Goal: Information Seeking & Learning: Learn about a topic

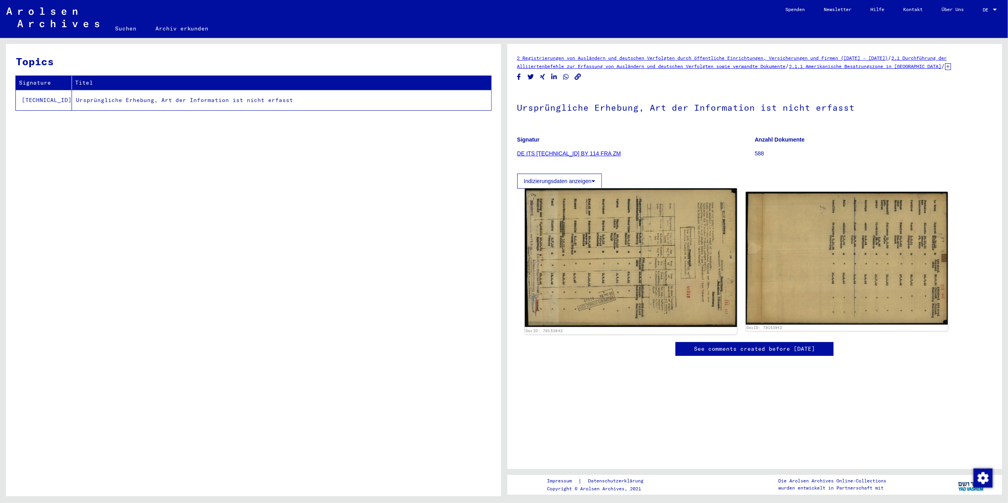
click at [672, 287] on img at bounding box center [631, 257] width 212 height 139
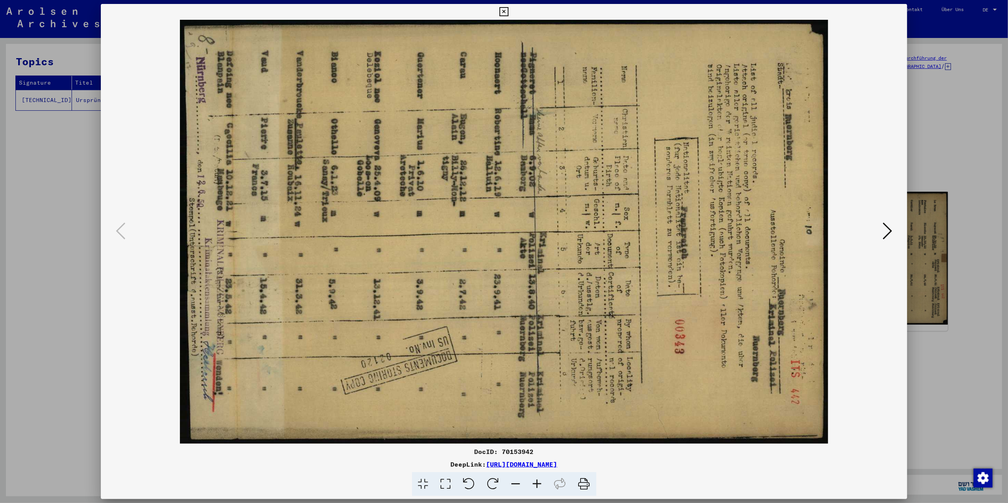
click at [473, 494] on icon at bounding box center [469, 484] width 24 height 24
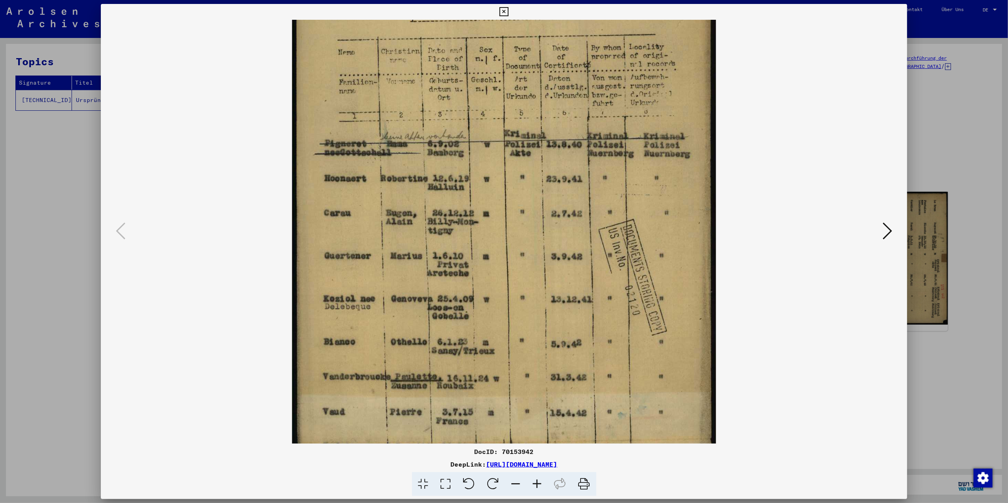
scroll to position [60, 0]
drag, startPoint x: 478, startPoint y: 399, endPoint x: 680, endPoint y: 348, distance: 208.7
click at [680, 348] on img at bounding box center [504, 171] width 424 height 753
click at [888, 230] on icon at bounding box center [887, 230] width 9 height 19
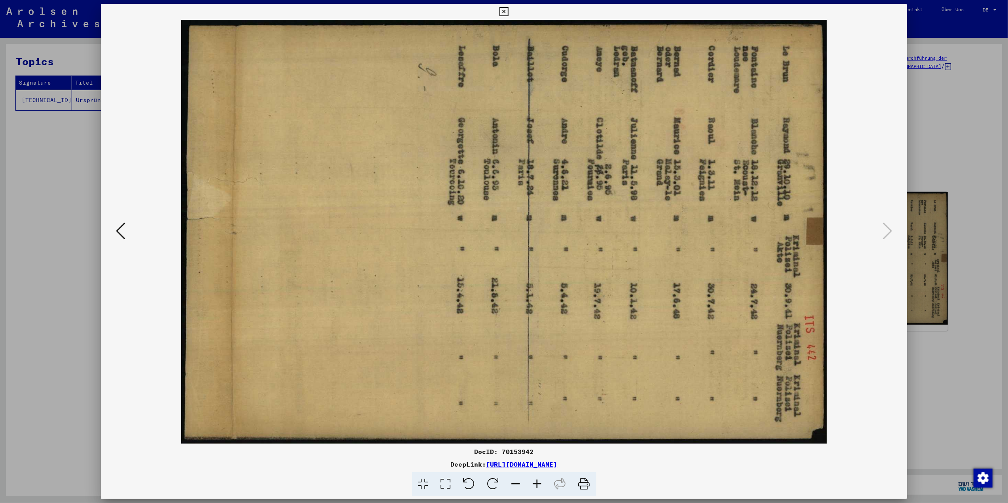
click at [467, 480] on icon at bounding box center [469, 484] width 24 height 24
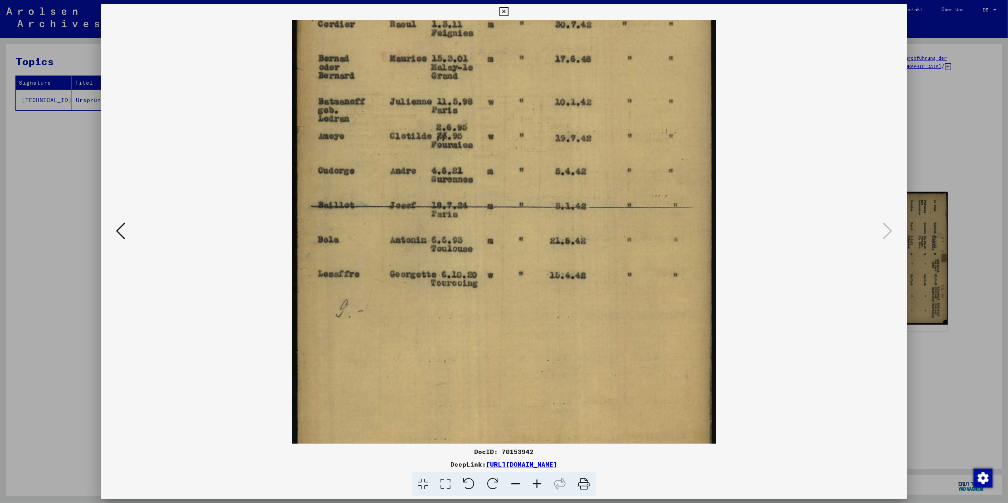
drag, startPoint x: 468, startPoint y: 364, endPoint x: 479, endPoint y: 389, distance: 27.3
click at [494, 424] on img at bounding box center [504, 231] width 424 height 753
drag, startPoint x: 508, startPoint y: 202, endPoint x: 514, endPoint y: 263, distance: 62.0
click at [514, 263] on img at bounding box center [504, 231] width 424 height 753
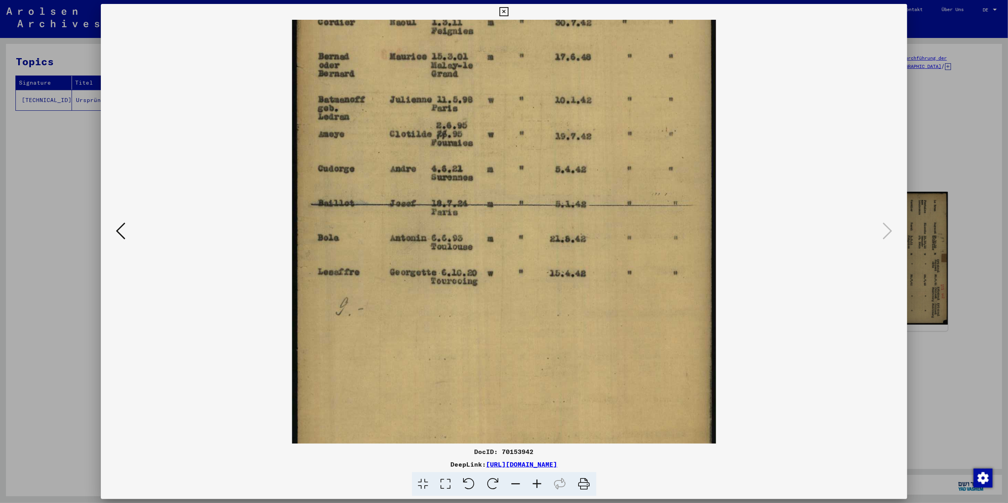
click at [512, 263] on img at bounding box center [504, 229] width 424 height 753
click at [513, 488] on icon at bounding box center [515, 484] width 21 height 24
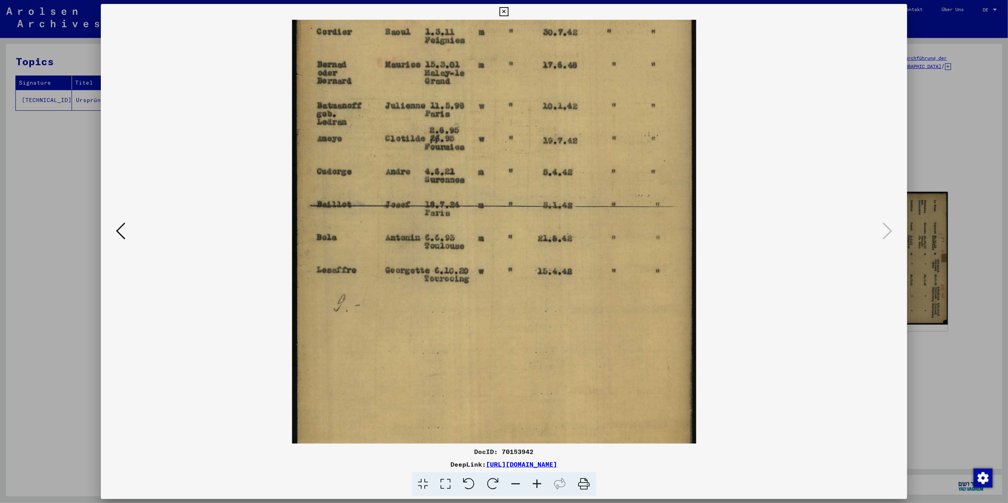
click at [513, 486] on icon at bounding box center [515, 484] width 21 height 24
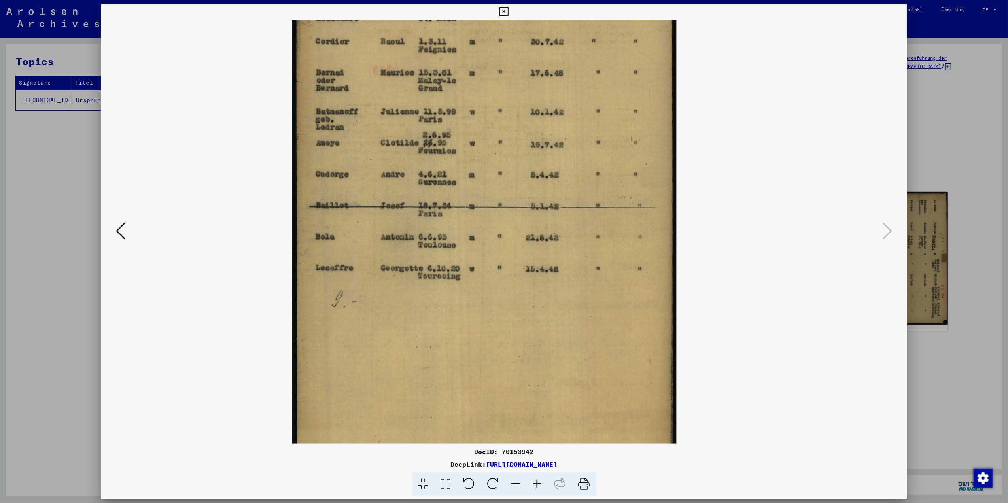
click at [513, 486] on icon at bounding box center [515, 484] width 21 height 24
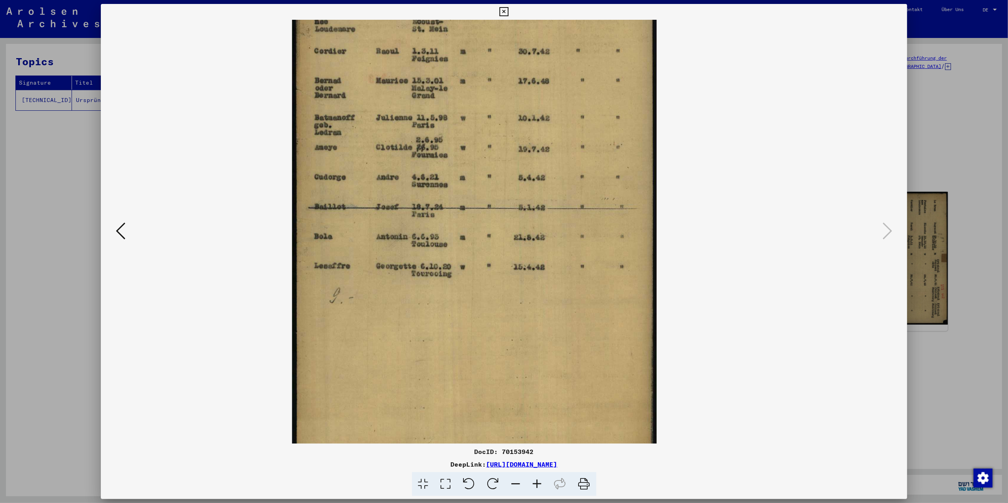
click at [513, 486] on icon at bounding box center [515, 484] width 21 height 24
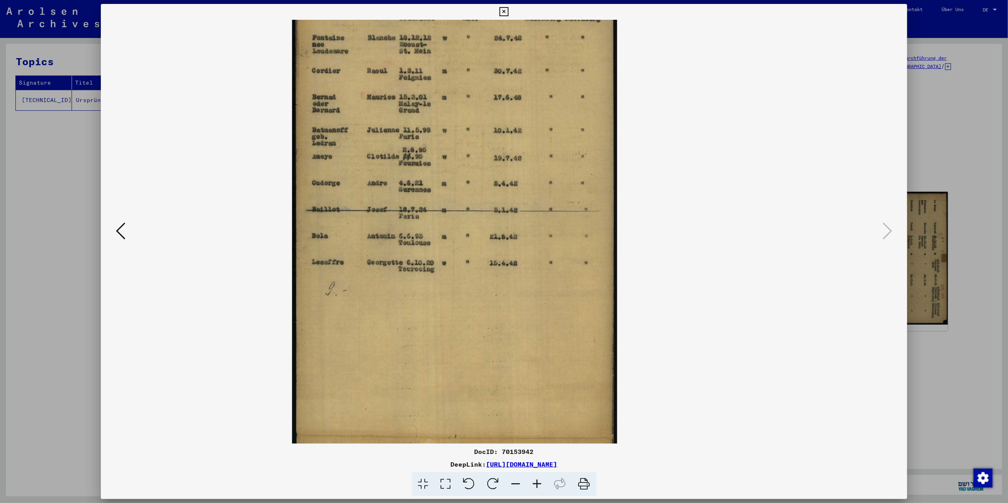
click at [513, 486] on icon at bounding box center [515, 484] width 21 height 24
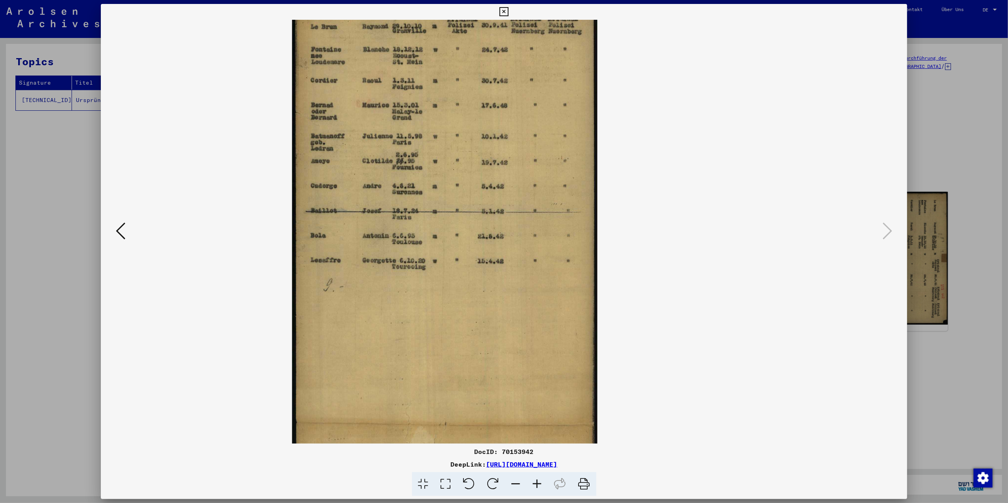
click at [513, 486] on icon at bounding box center [515, 484] width 21 height 24
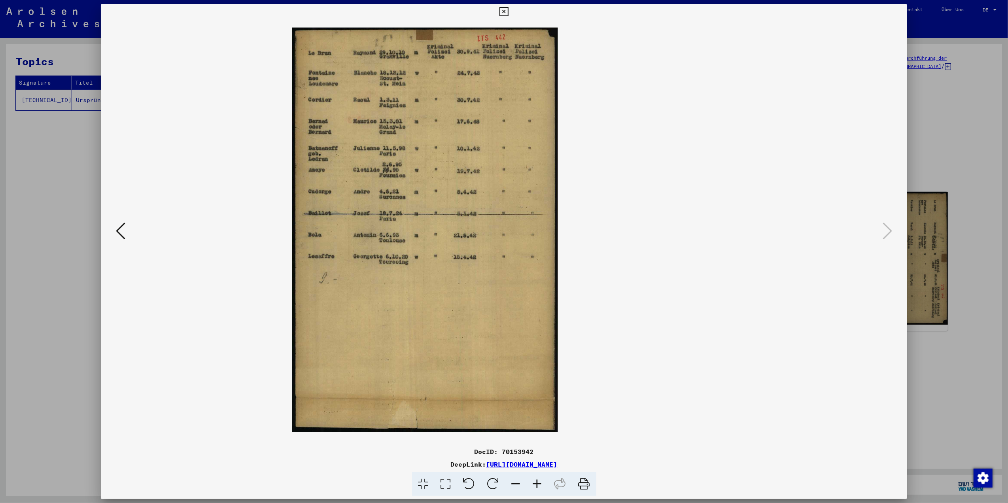
click at [513, 486] on icon at bounding box center [515, 484] width 21 height 24
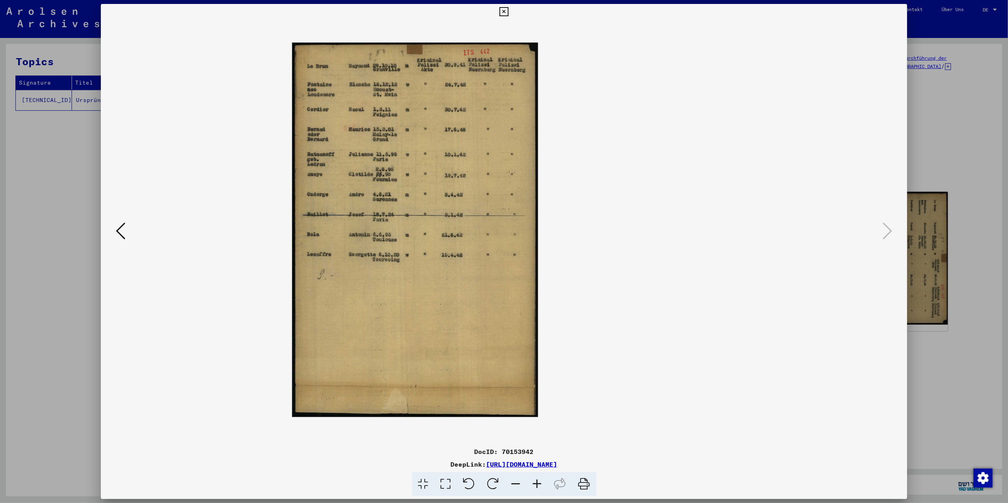
click at [133, 230] on div at bounding box center [504, 232] width 753 height 424
click at [117, 223] on icon at bounding box center [120, 230] width 9 height 19
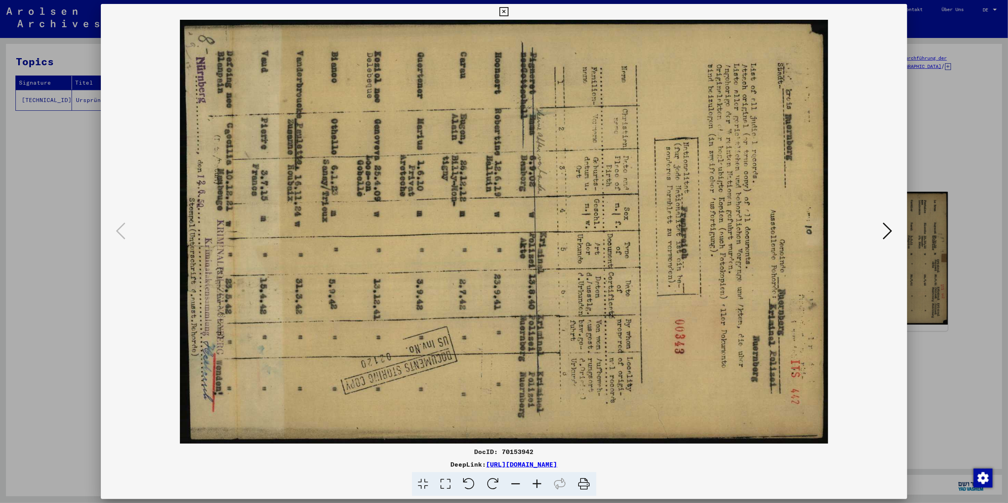
scroll to position [0, 0]
click at [462, 479] on icon at bounding box center [469, 484] width 24 height 24
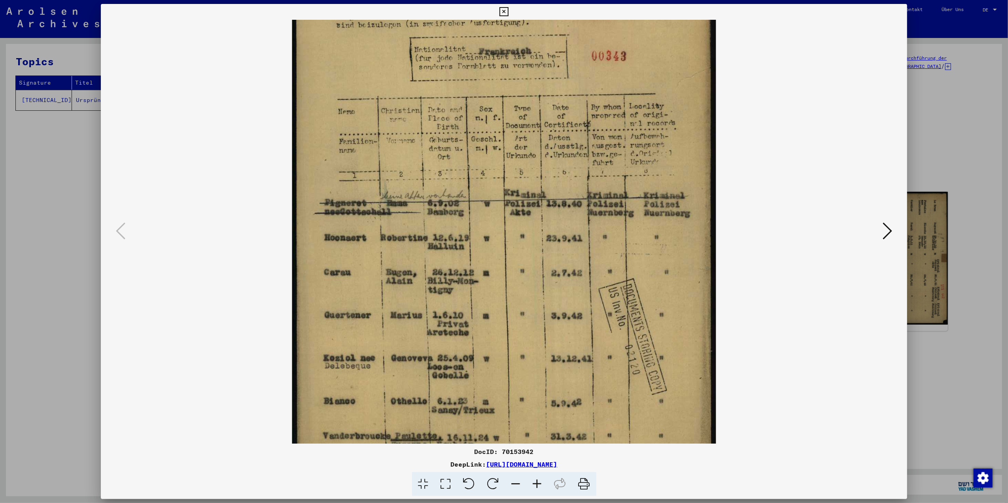
drag, startPoint x: 430, startPoint y: 355, endPoint x: 425, endPoint y: 362, distance: 9.0
click at [425, 362] on img at bounding box center [504, 231] width 424 height 753
drag, startPoint x: 548, startPoint y: 168, endPoint x: 559, endPoint y: 250, distance: 83.0
click at [566, 244] on img at bounding box center [504, 231] width 424 height 753
click at [551, 256] on img at bounding box center [504, 230] width 424 height 753
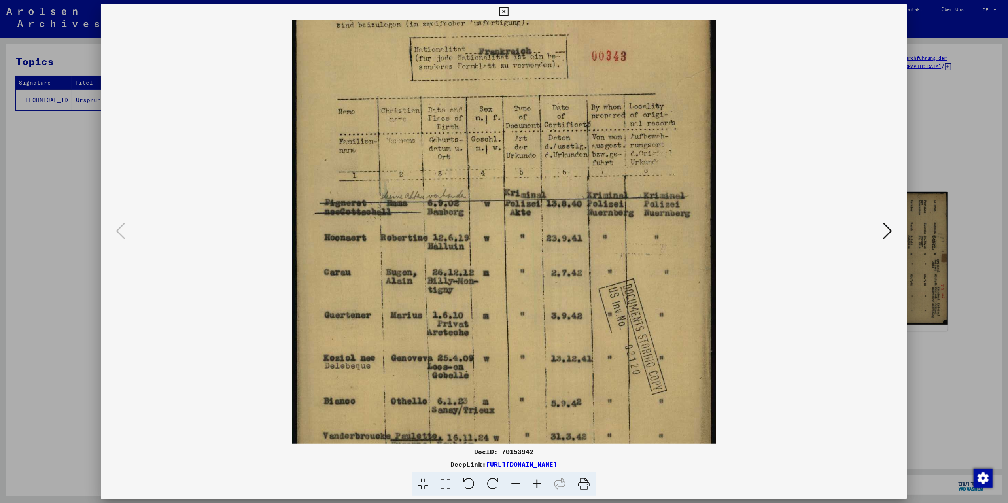
drag, startPoint x: 484, startPoint y: 214, endPoint x: 494, endPoint y: 262, distance: 49.2
click at [498, 262] on img at bounding box center [504, 231] width 424 height 753
click at [443, 492] on icon at bounding box center [446, 484] width 23 height 24
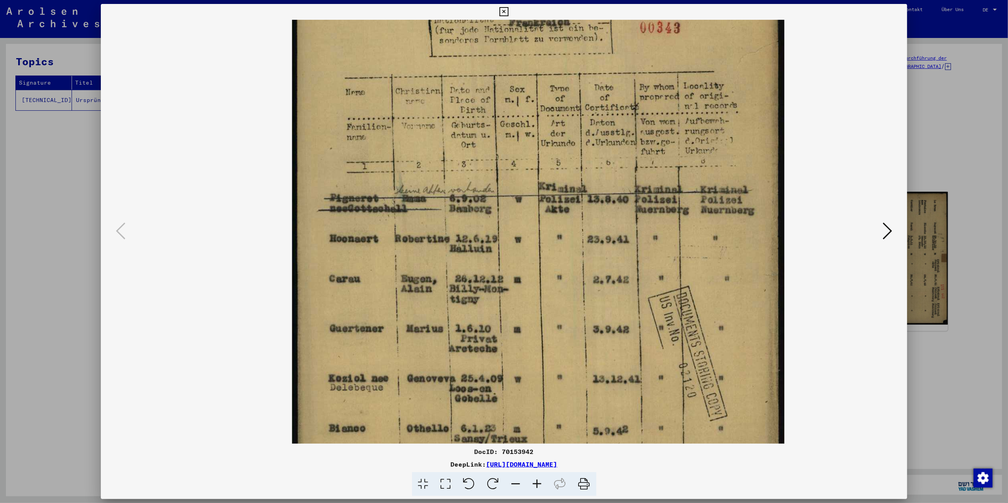
drag, startPoint x: 528, startPoint y: 301, endPoint x: 512, endPoint y: 363, distance: 63.3
click at [515, 358] on img at bounding box center [538, 231] width 492 height 753
click at [426, 481] on icon at bounding box center [423, 484] width 23 height 24
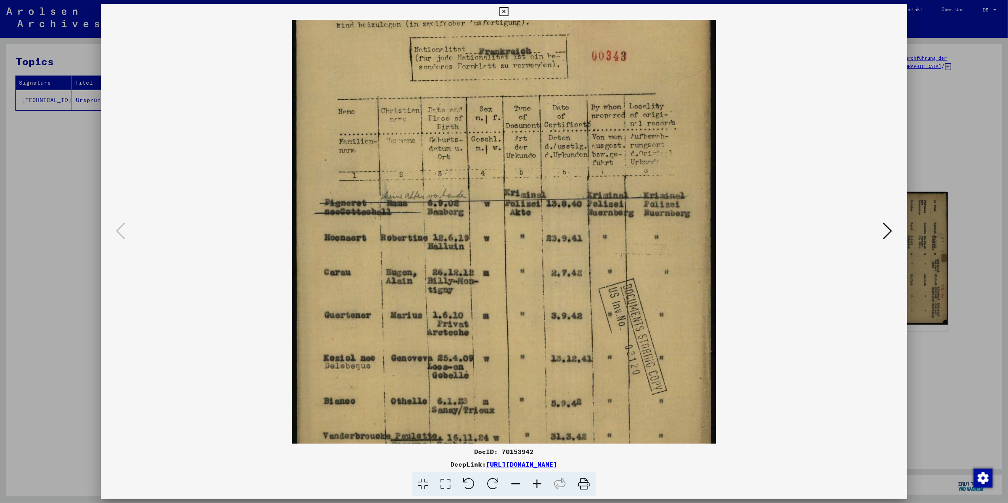
drag, startPoint x: 528, startPoint y: 222, endPoint x: 518, endPoint y: 252, distance: 31.8
click at [520, 251] on img at bounding box center [504, 231] width 424 height 753
click at [521, 485] on icon at bounding box center [515, 484] width 21 height 24
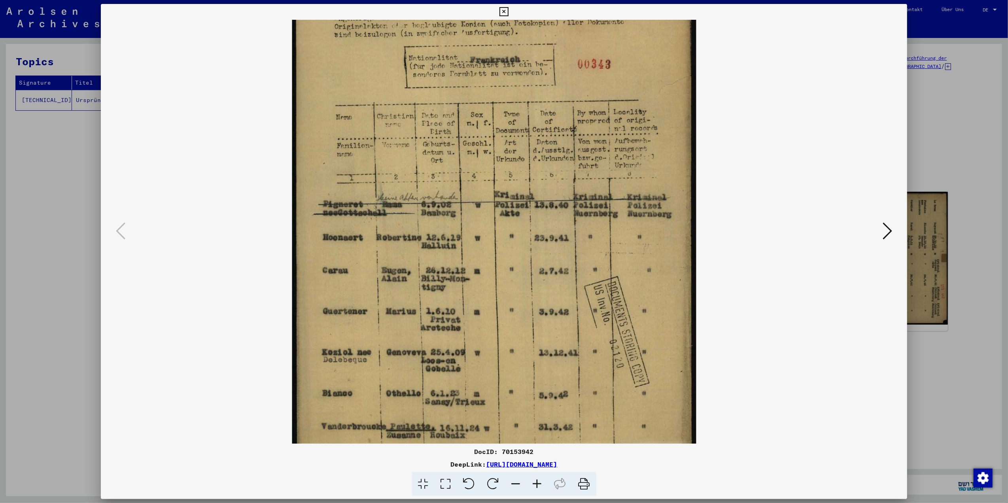
click at [516, 484] on icon at bounding box center [515, 484] width 21 height 24
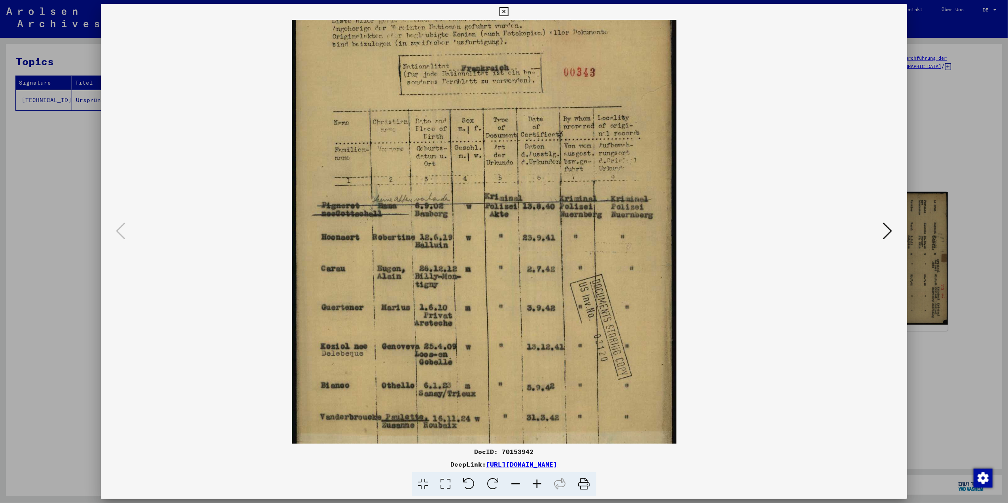
click at [516, 484] on icon at bounding box center [515, 484] width 21 height 24
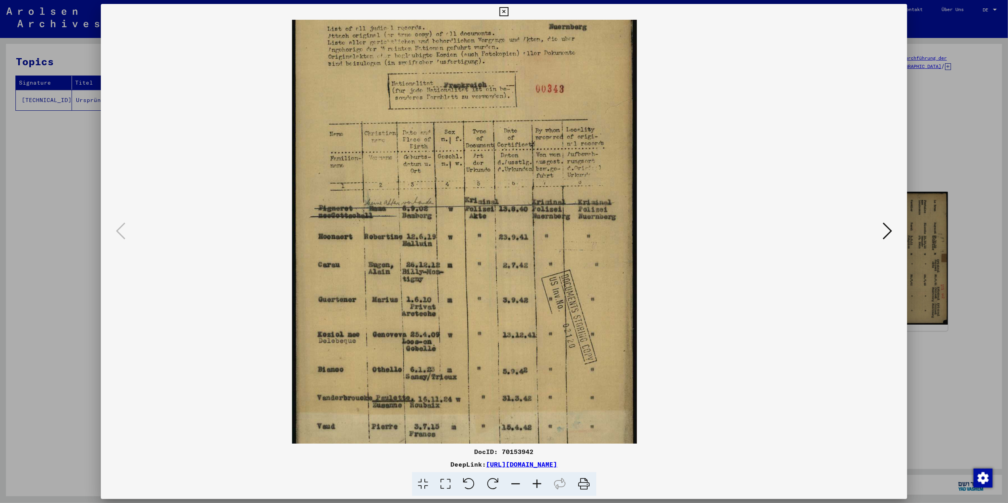
click at [516, 484] on icon at bounding box center [515, 484] width 21 height 24
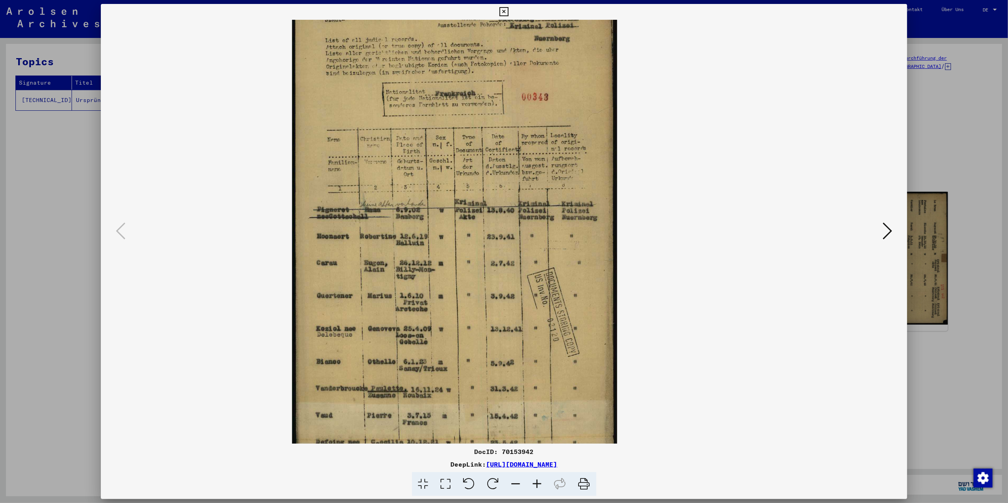
click at [516, 484] on icon at bounding box center [515, 484] width 21 height 24
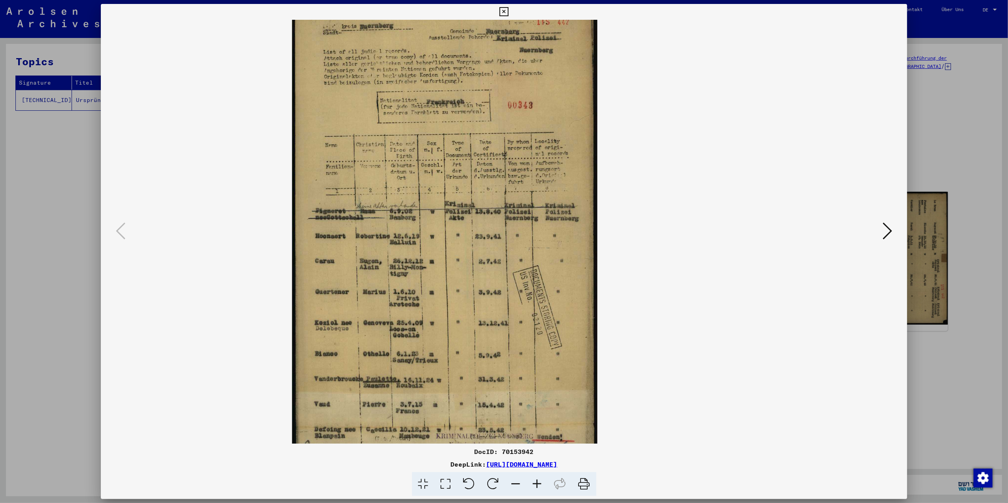
click at [516, 484] on icon at bounding box center [515, 484] width 21 height 24
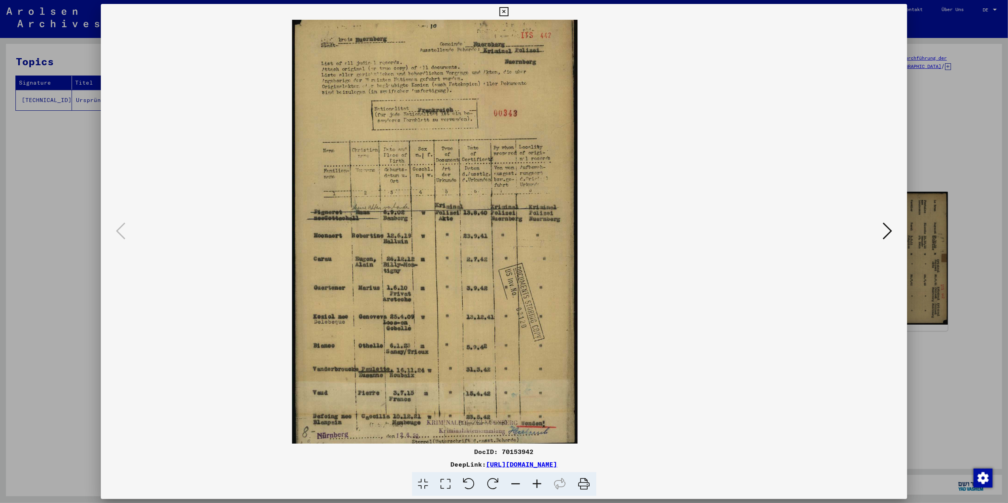
click at [538, 482] on icon at bounding box center [537, 484] width 21 height 24
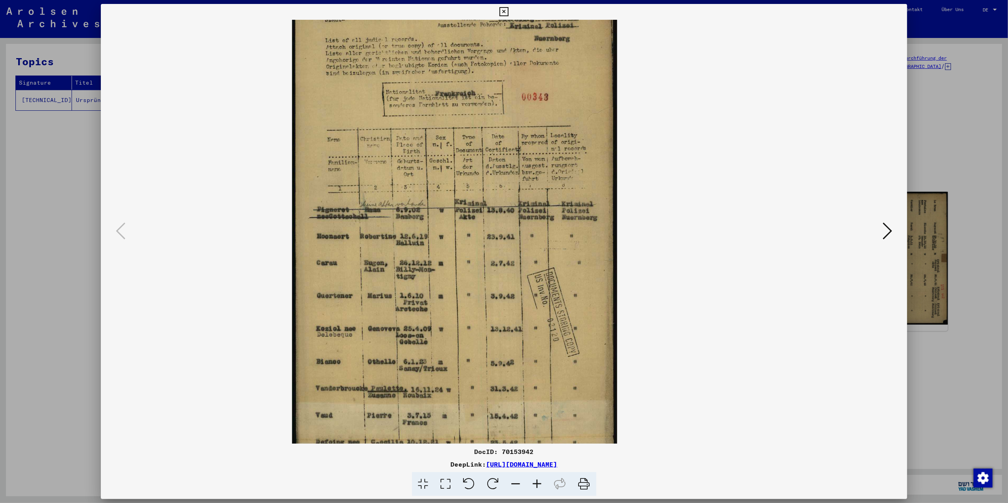
click at [539, 482] on icon at bounding box center [537, 484] width 21 height 24
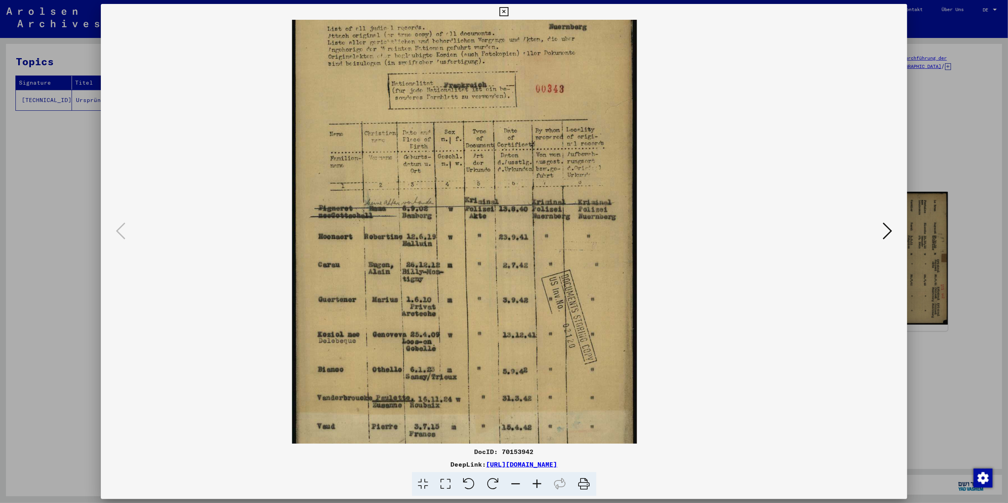
drag, startPoint x: 514, startPoint y: 382, endPoint x: 521, endPoint y: 407, distance: 25.4
click at [521, 407] on img at bounding box center [464, 231] width 345 height 527
drag, startPoint x: 516, startPoint y: 293, endPoint x: 519, endPoint y: 307, distance: 13.8
click at [521, 304] on img at bounding box center [464, 231] width 345 height 527
drag, startPoint x: 578, startPoint y: 236, endPoint x: 581, endPoint y: 243, distance: 7.1
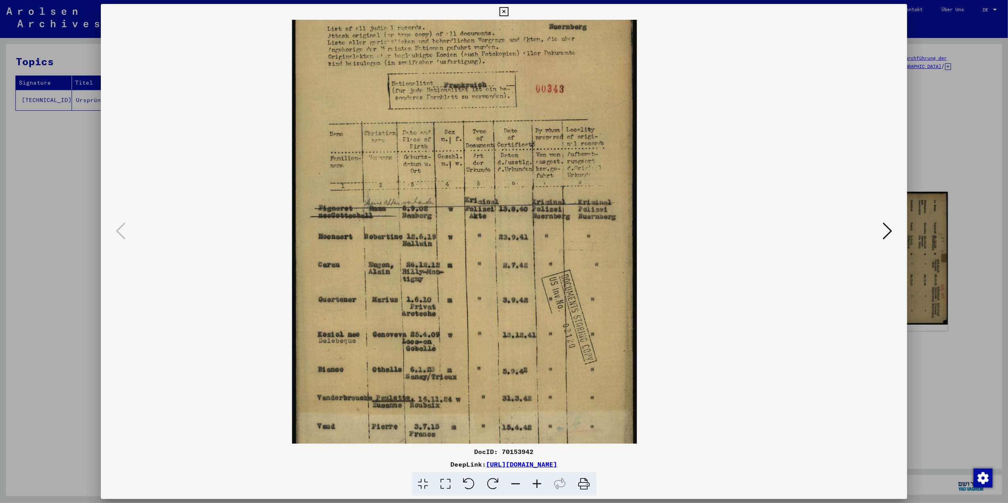
click at [581, 243] on img at bounding box center [464, 231] width 345 height 527
drag, startPoint x: 577, startPoint y: 252, endPoint x: 577, endPoint y: 260, distance: 7.9
click at [577, 260] on img at bounding box center [464, 231] width 345 height 527
drag, startPoint x: 538, startPoint y: 61, endPoint x: 538, endPoint y: 66, distance: 5.9
click at [538, 66] on img at bounding box center [464, 231] width 345 height 527
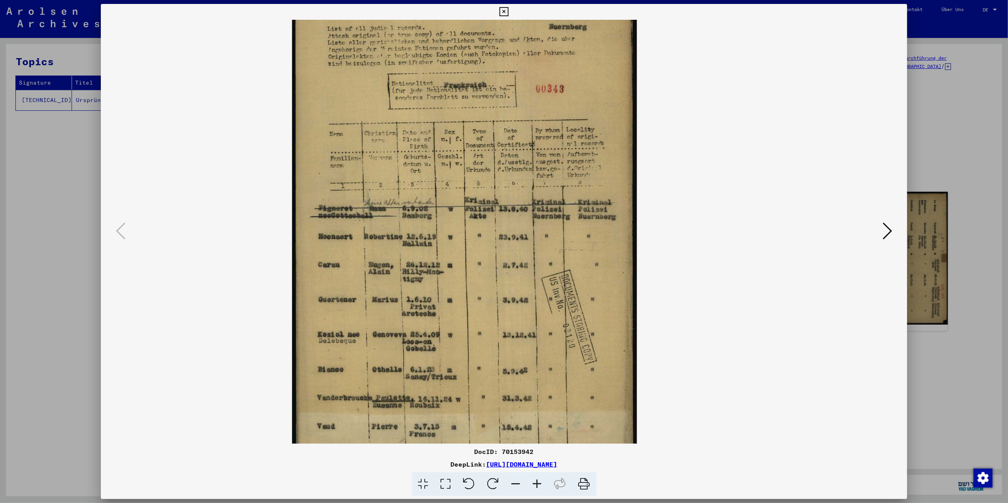
drag, startPoint x: 502, startPoint y: 244, endPoint x: 510, endPoint y: 257, distance: 15.5
click at [510, 257] on img at bounding box center [464, 231] width 345 height 527
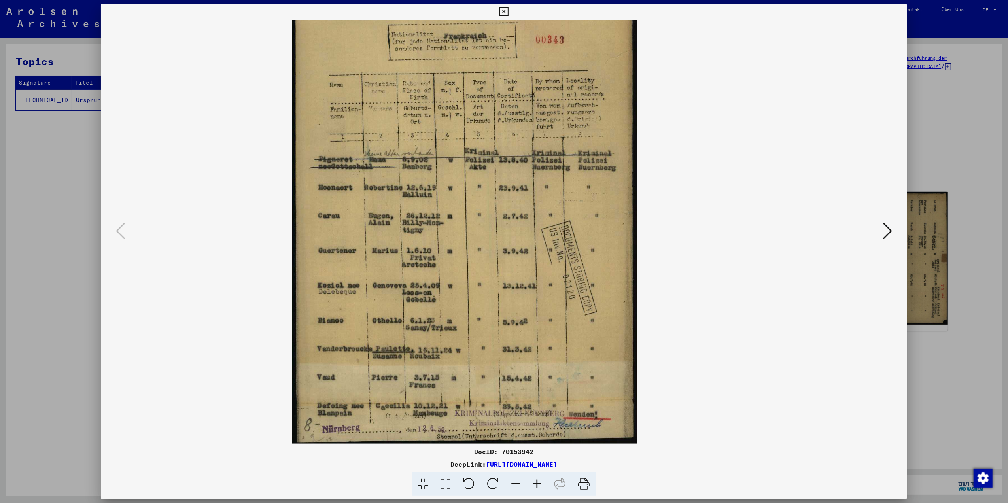
drag, startPoint x: 510, startPoint y: 257, endPoint x: 635, endPoint y: 310, distance: 135.5
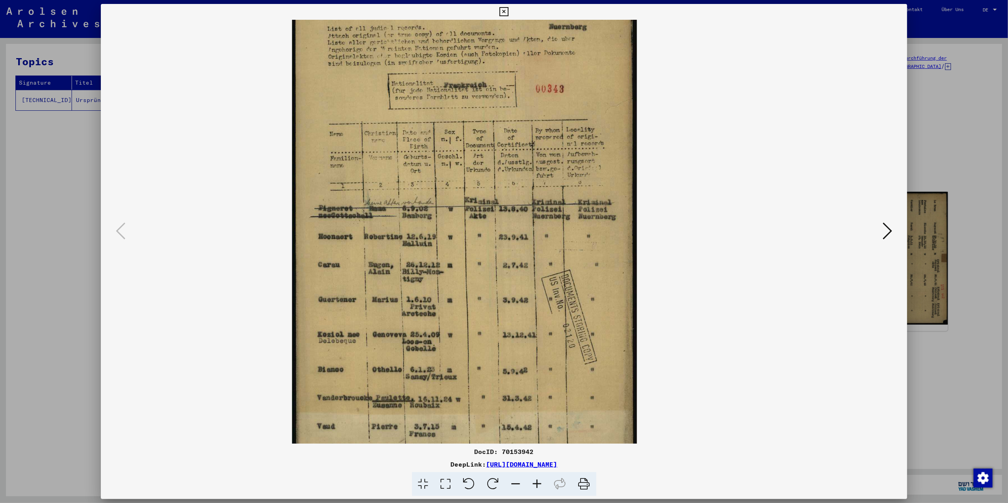
click at [634, 289] on img at bounding box center [464, 231] width 345 height 527
click at [781, 193] on div at bounding box center [504, 232] width 753 height 424
